Goal: Task Accomplishment & Management: Use online tool/utility

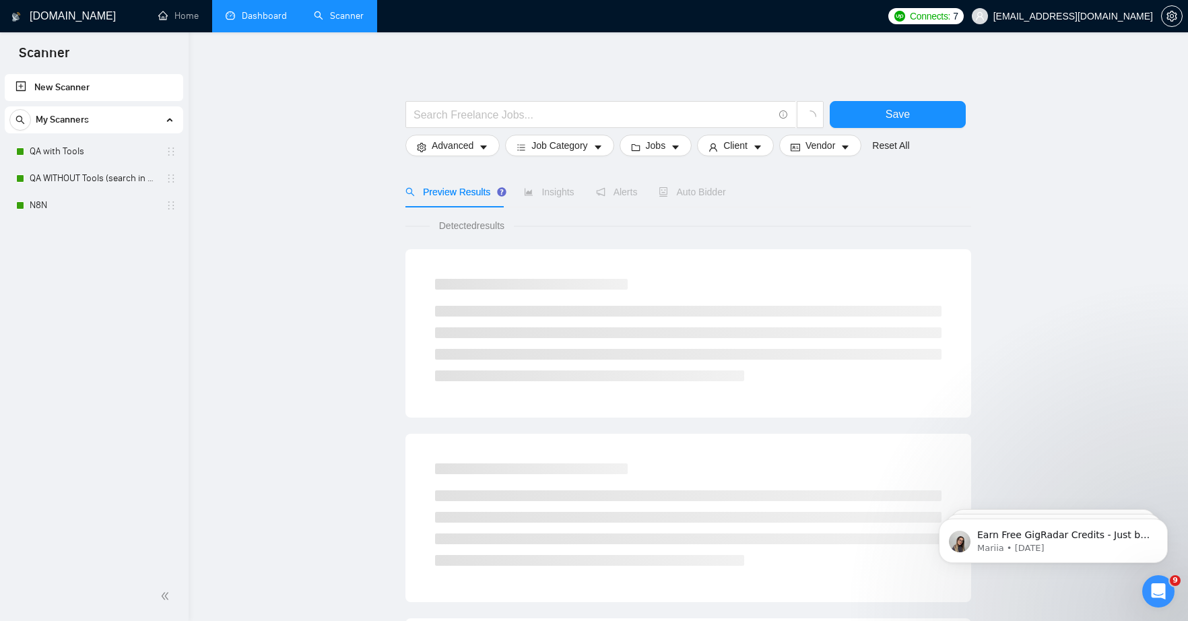
click at [263, 18] on link "Dashboard" at bounding box center [256, 15] width 61 height 11
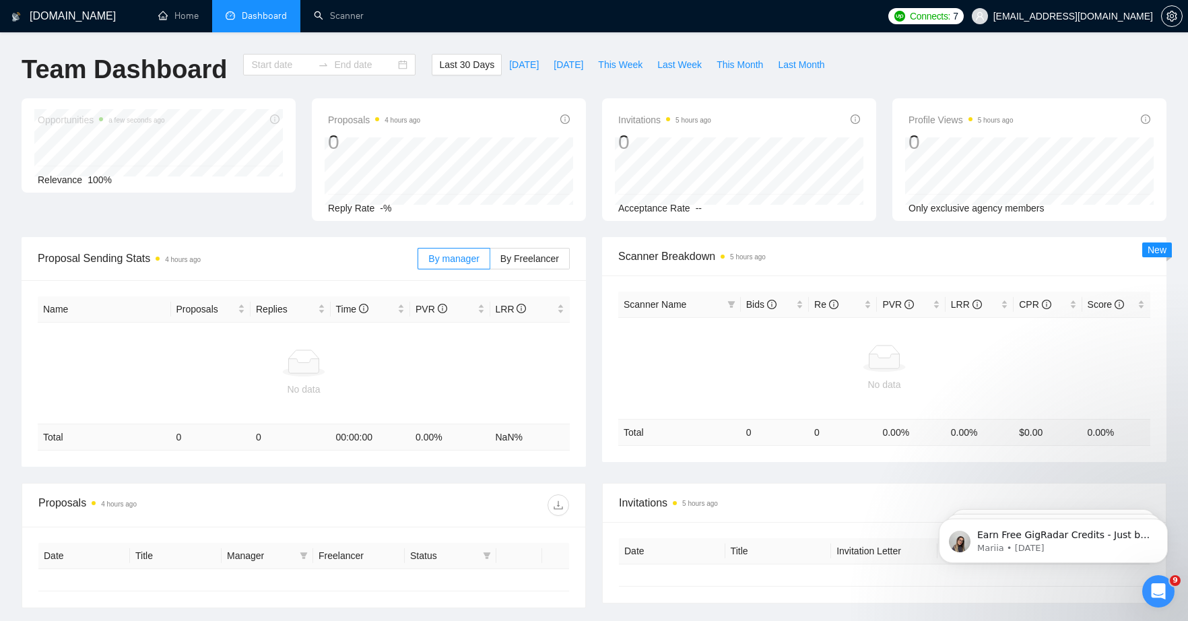
type input "[DATE]"
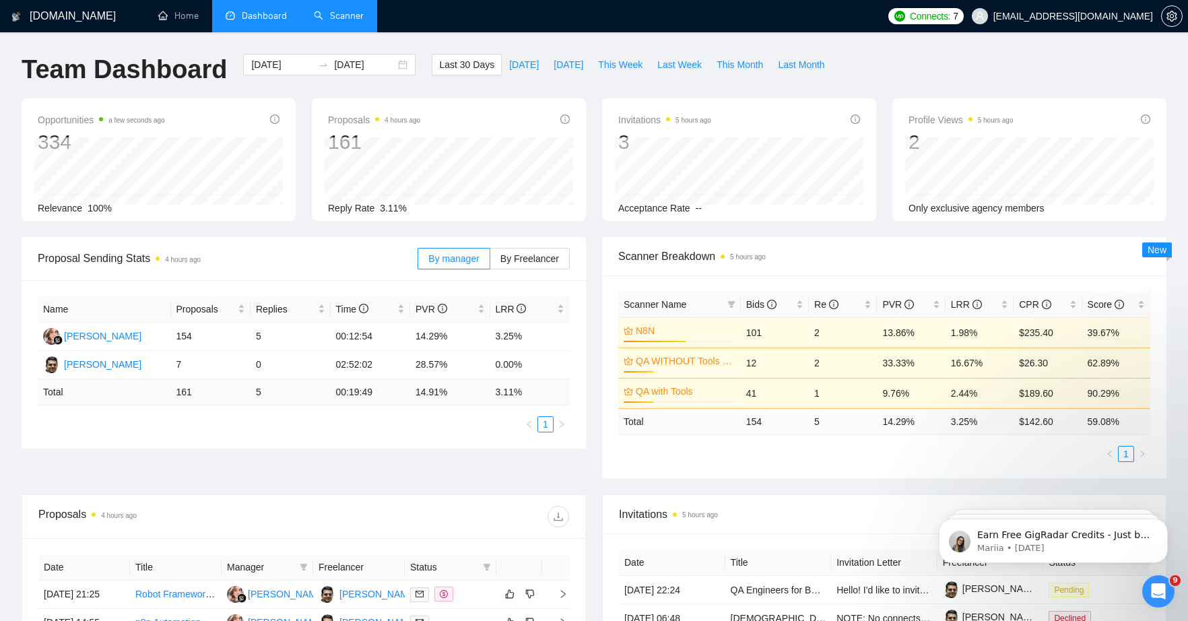
click at [355, 20] on link "Scanner" at bounding box center [339, 15] width 50 height 11
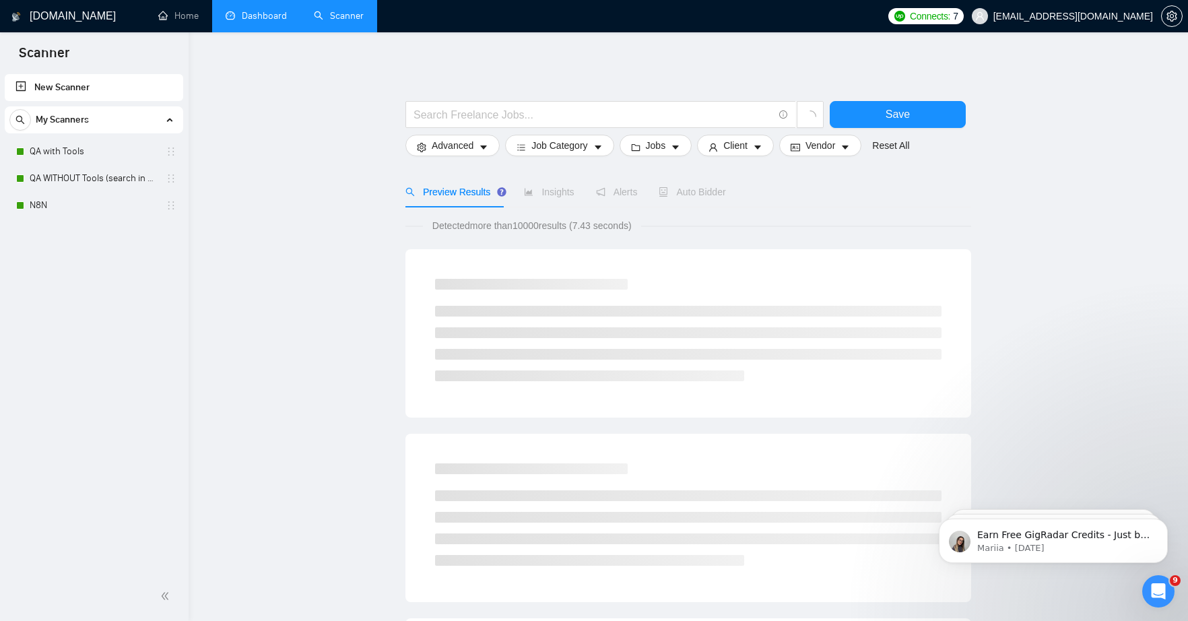
click at [867, 199] on div "Preview Results Insights Alerts Auto Bidder" at bounding box center [688, 191] width 566 height 31
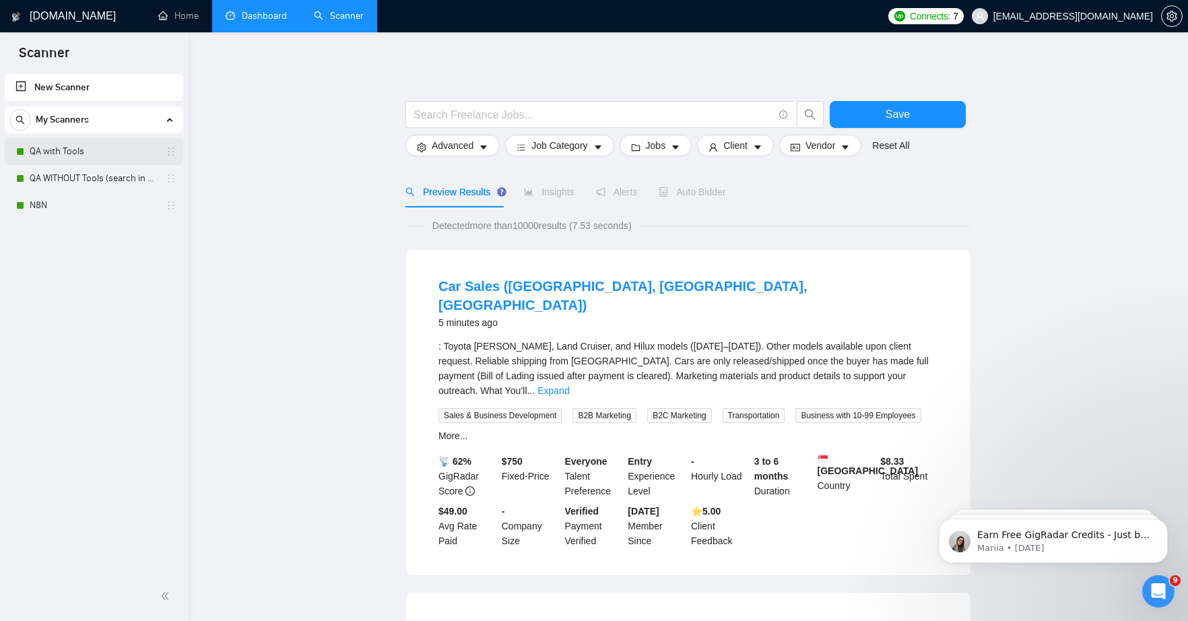
click at [63, 146] on link "QA with Tools" at bounding box center [94, 151] width 128 height 27
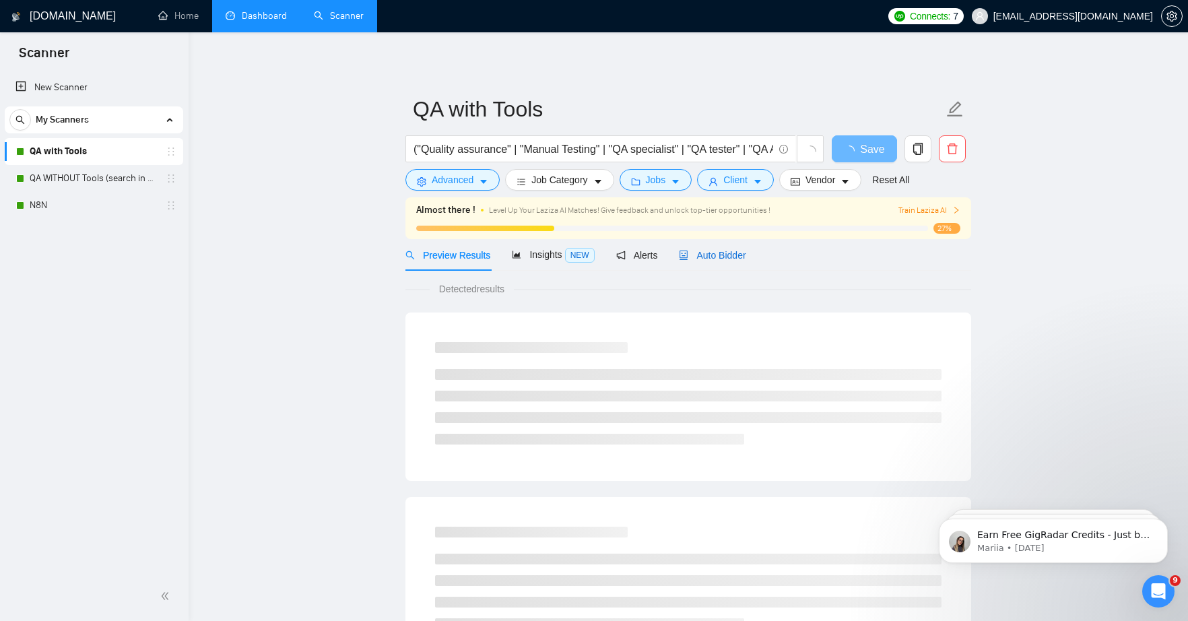
click at [731, 256] on span "Auto Bidder" at bounding box center [712, 255] width 67 height 11
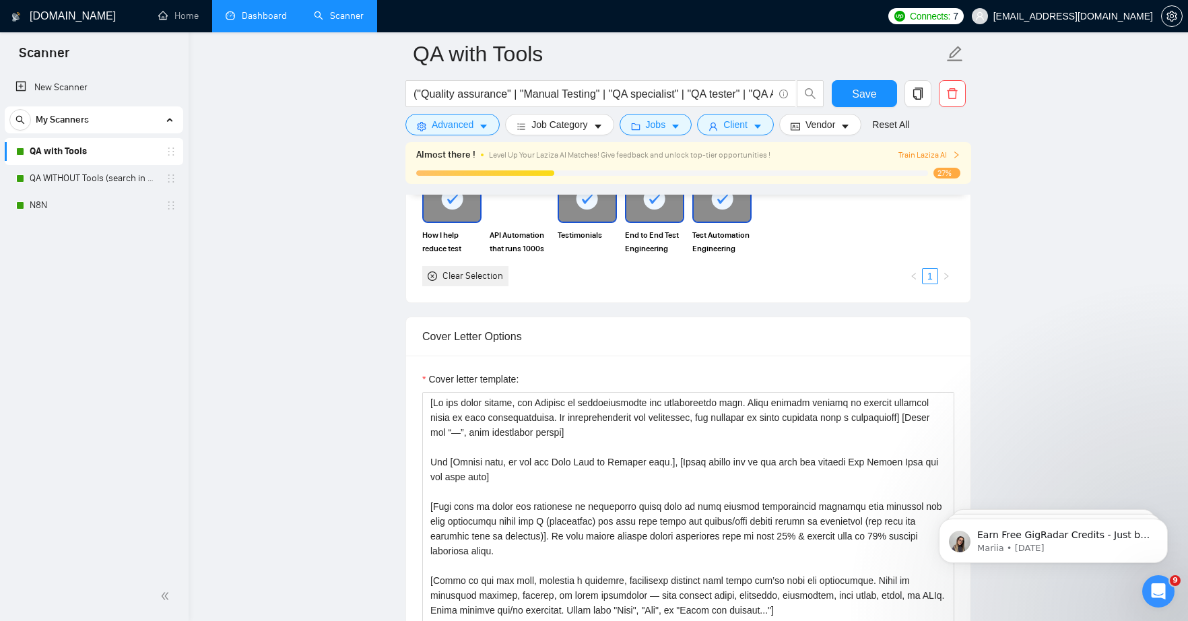
scroll to position [1354, 0]
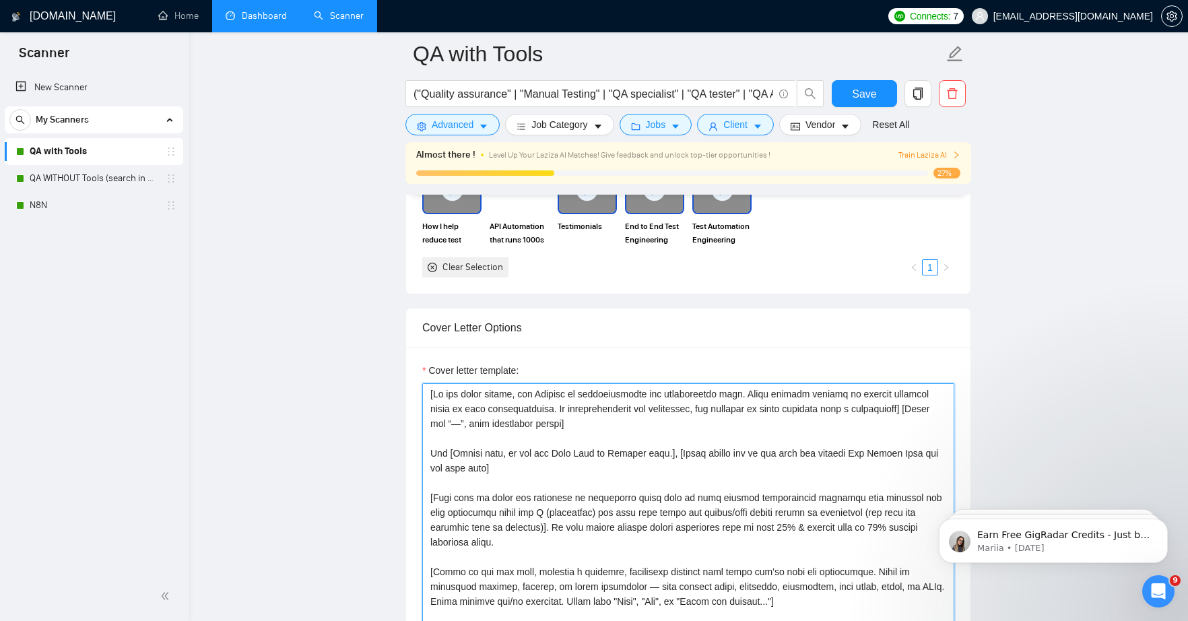
drag, startPoint x: 427, startPoint y: 393, endPoint x: 513, endPoint y: 465, distance: 112.4
click at [513, 465] on textarea "Cover letter template:" at bounding box center [688, 534] width 532 height 303
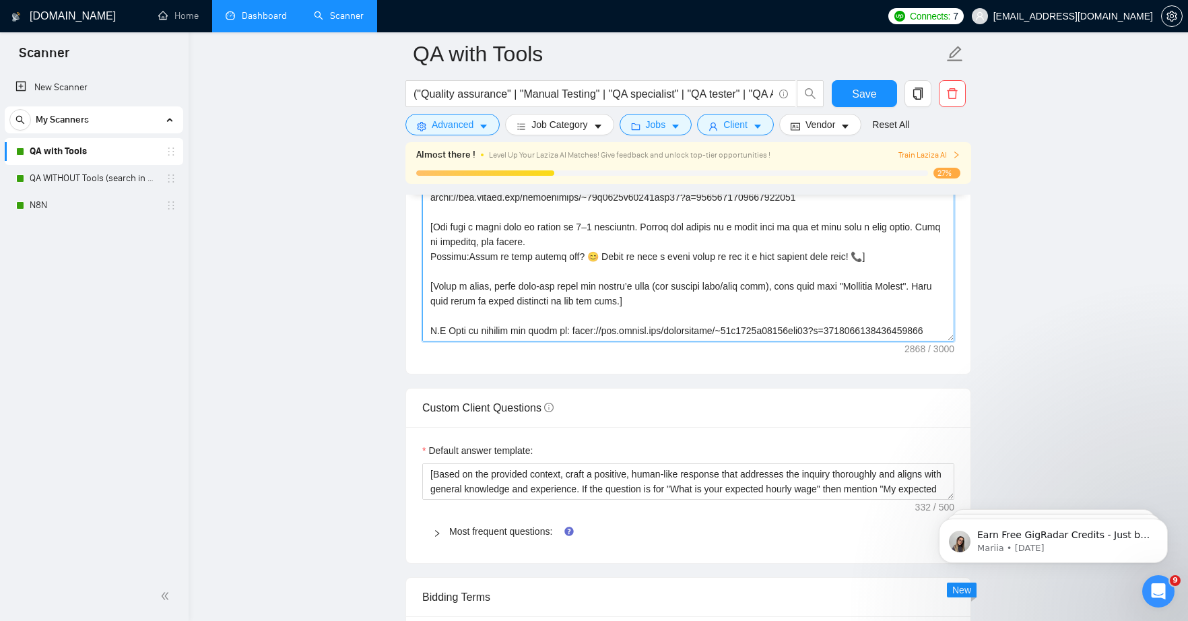
scroll to position [1698, 0]
click at [578, 337] on textarea "Cover letter template:" at bounding box center [688, 190] width 532 height 303
